Goal: Transaction & Acquisition: Purchase product/service

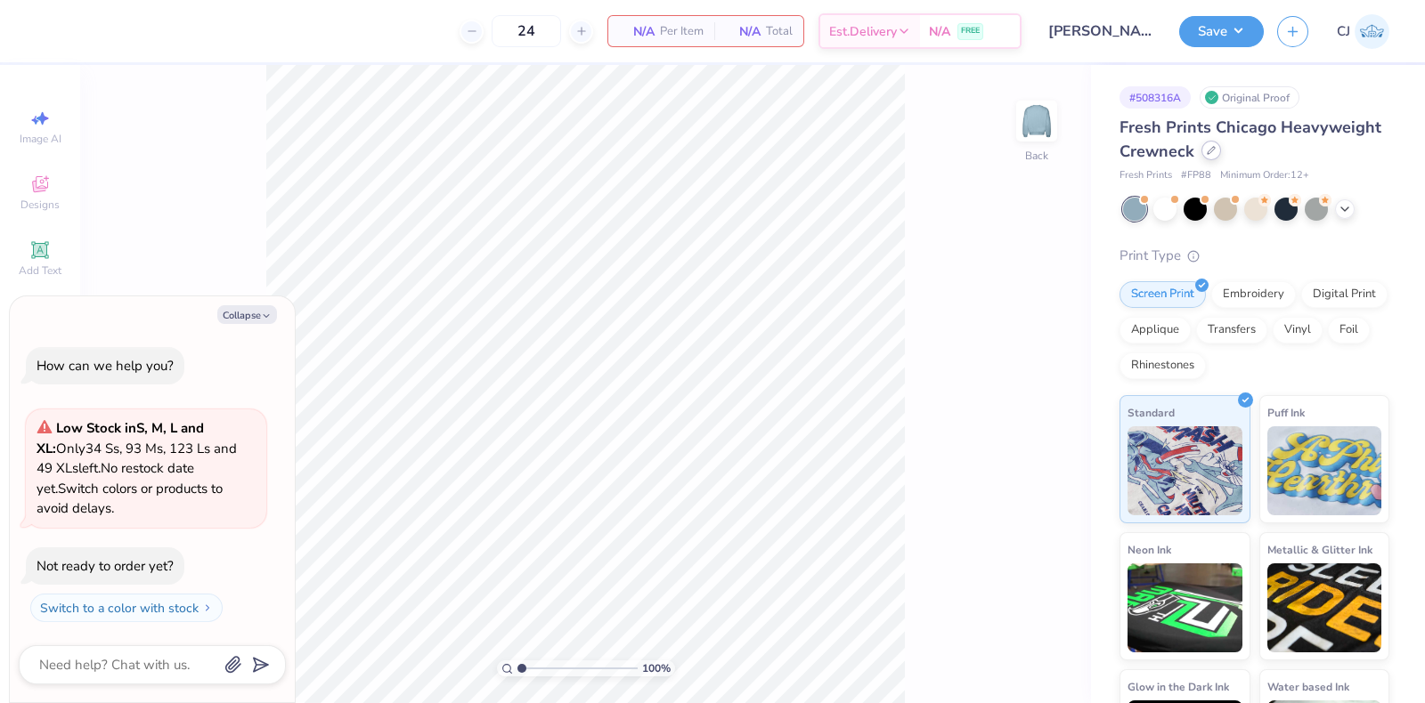
click at [1221, 154] on div at bounding box center [1211, 151] width 20 height 20
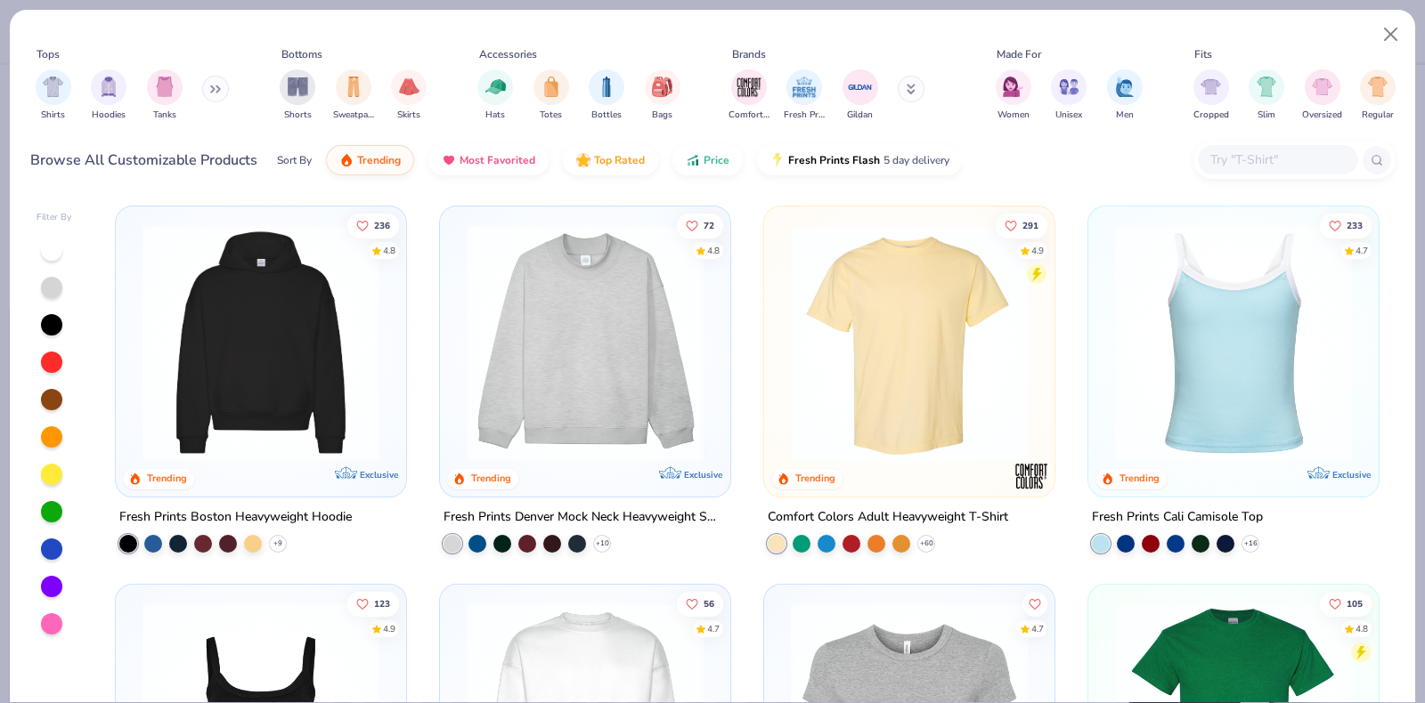
type textarea "x"
click at [1235, 165] on input "text" at bounding box center [1276, 160] width 137 height 20
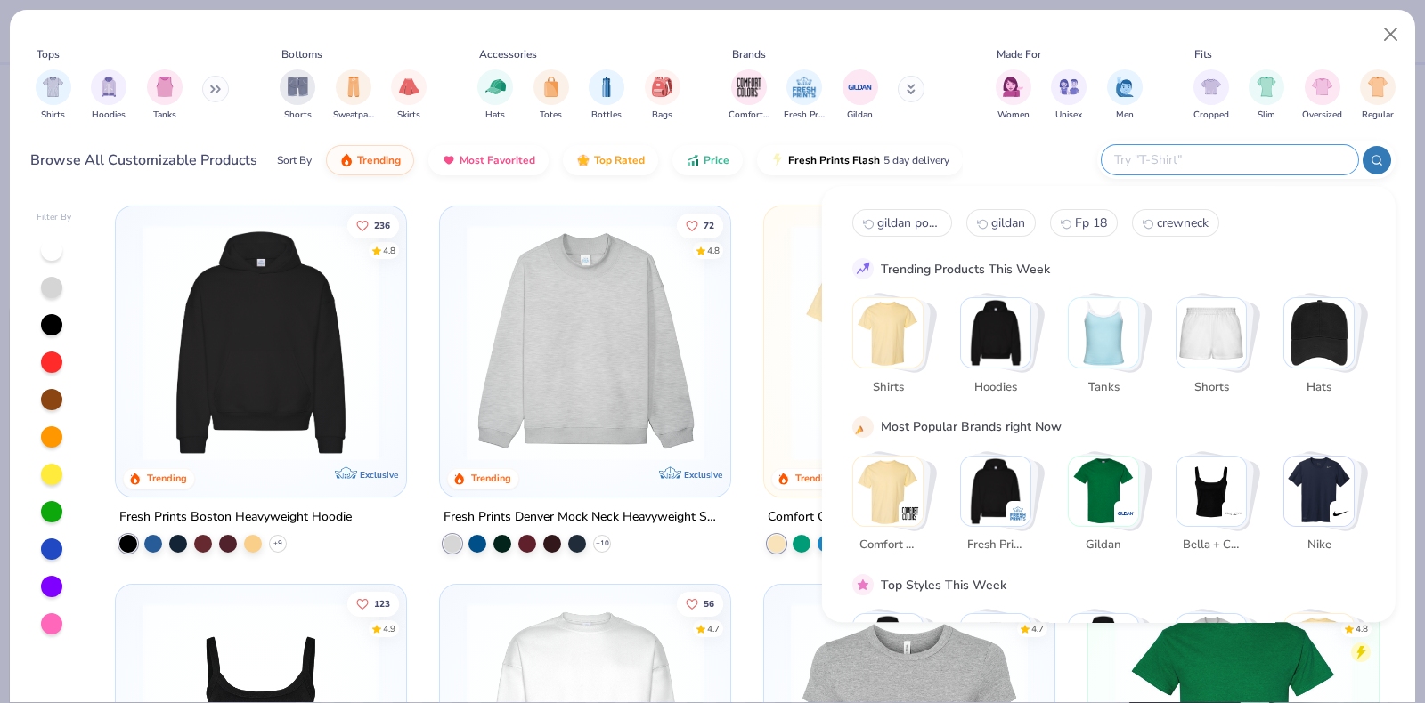
click at [1235, 158] on input "text" at bounding box center [1228, 160] width 233 height 20
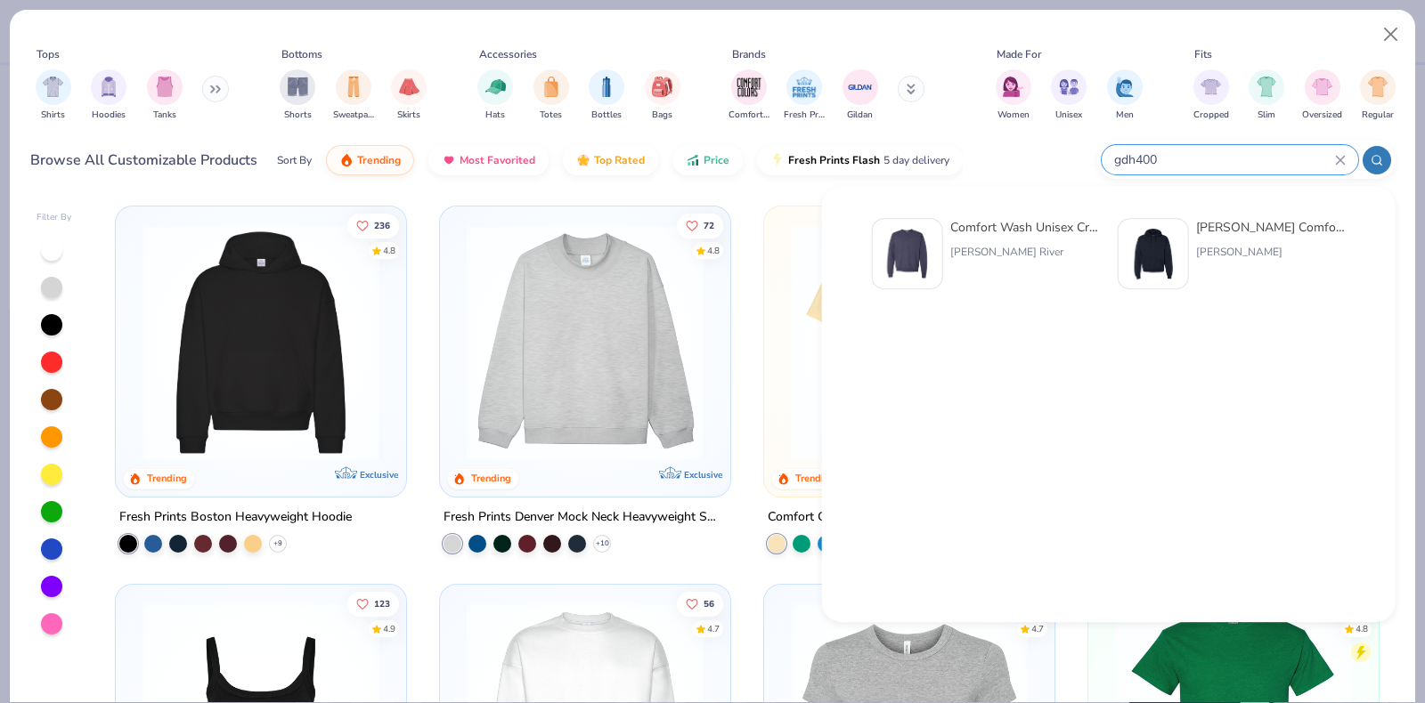
type input "gdh400"
click at [1024, 220] on div "Comfort Wash Unisex Crew Sweatshirt" at bounding box center [1025, 227] width 150 height 19
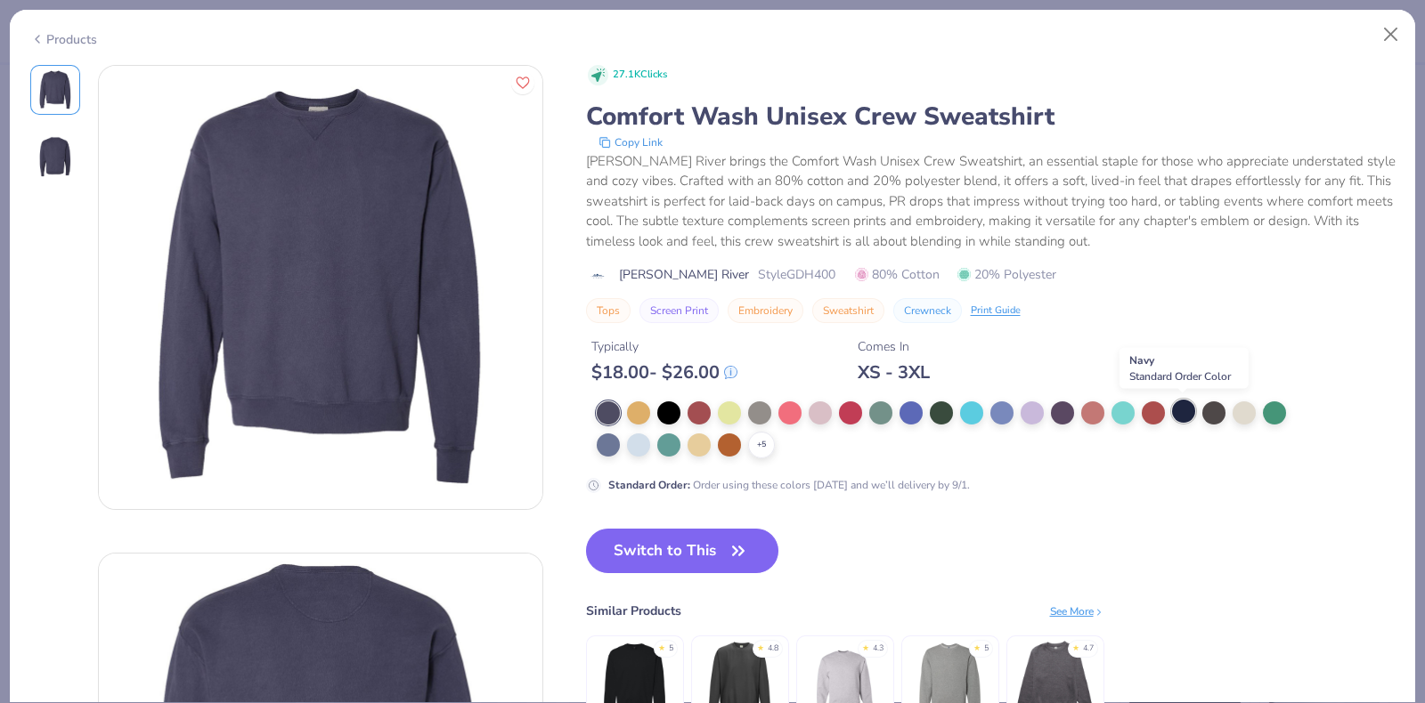
click at [1176, 412] on div at bounding box center [1183, 411] width 23 height 23
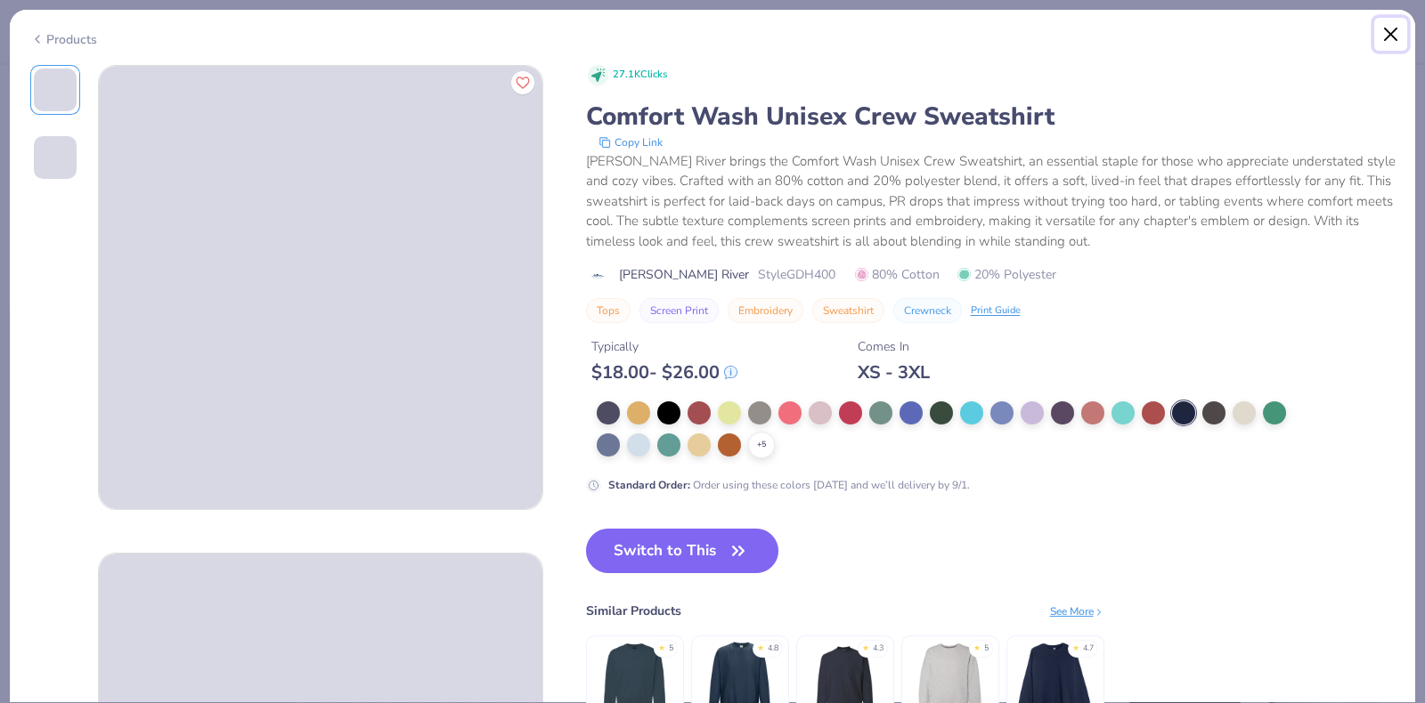
click at [1396, 30] on button "Close" at bounding box center [1391, 35] width 34 height 34
type textarea "x"
